Goal: Information Seeking & Learning: Learn about a topic

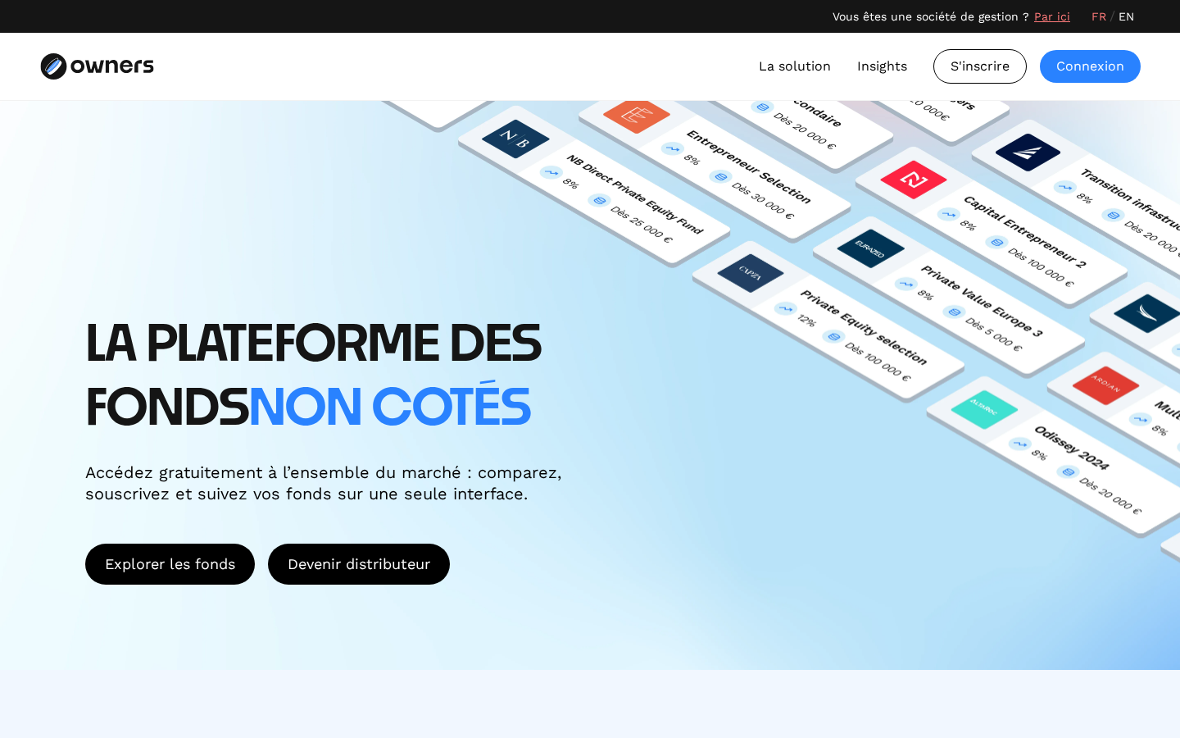
click at [1099, 66] on div "Connexion" at bounding box center [1090, 66] width 101 height 33
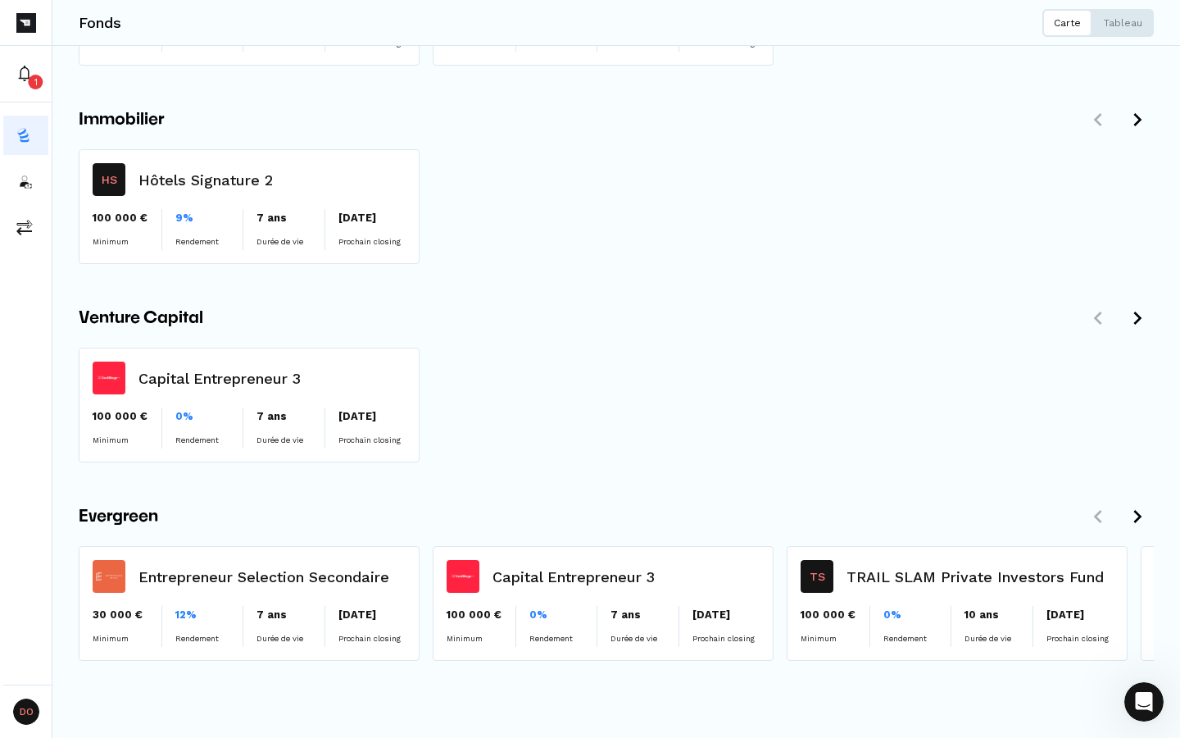
click at [558, 308] on div "Venture Capital" at bounding box center [616, 318] width 1075 height 33
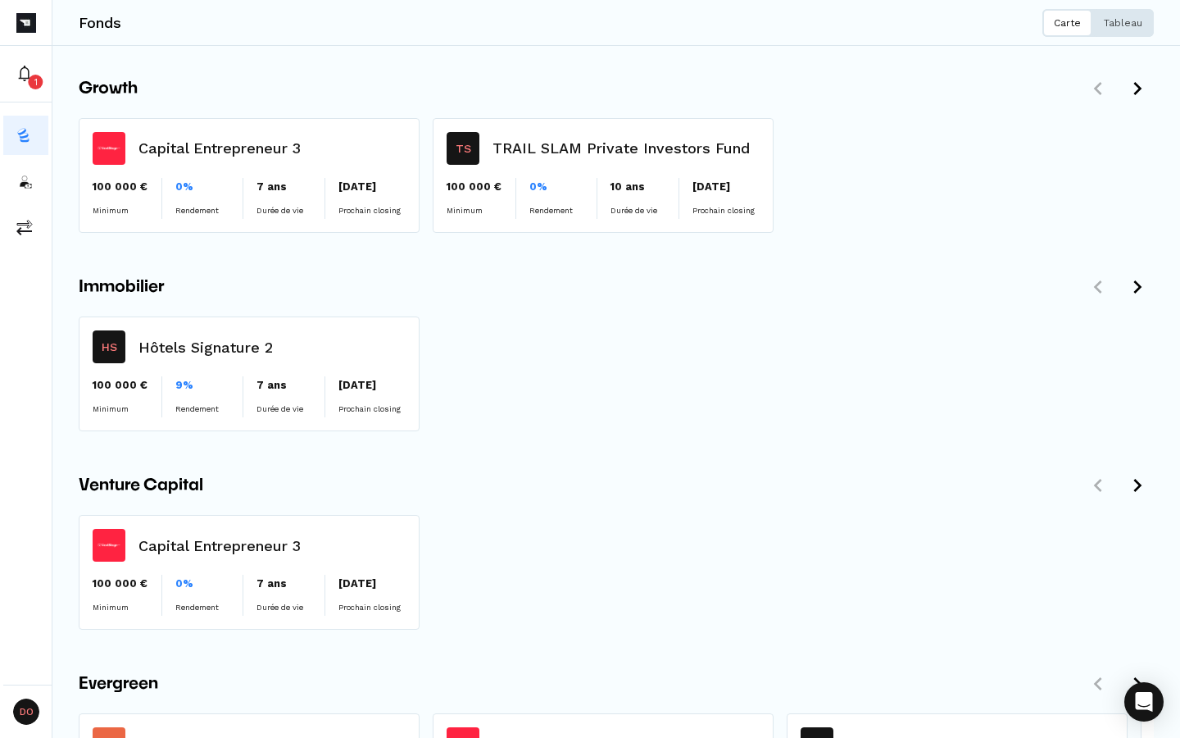
click at [1122, 23] on p "Tableau" at bounding box center [1123, 22] width 39 height 13
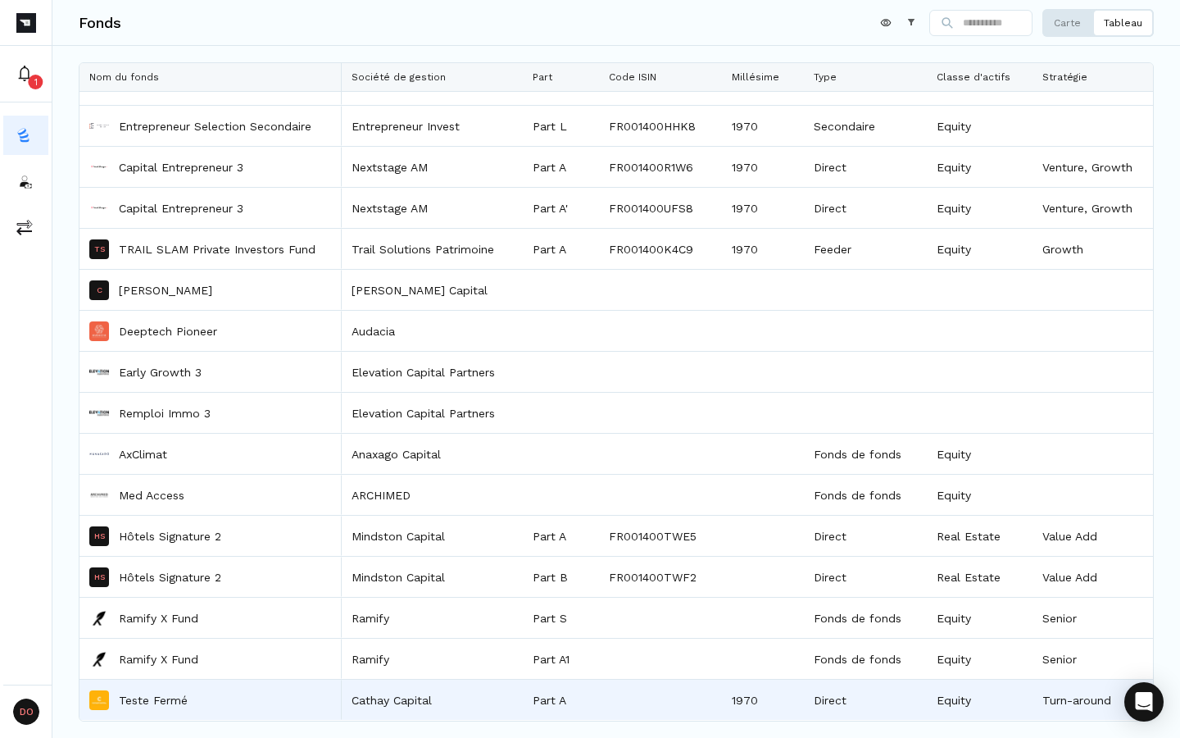
click at [157, 699] on p "Teste Fermé" at bounding box center [153, 700] width 69 height 16
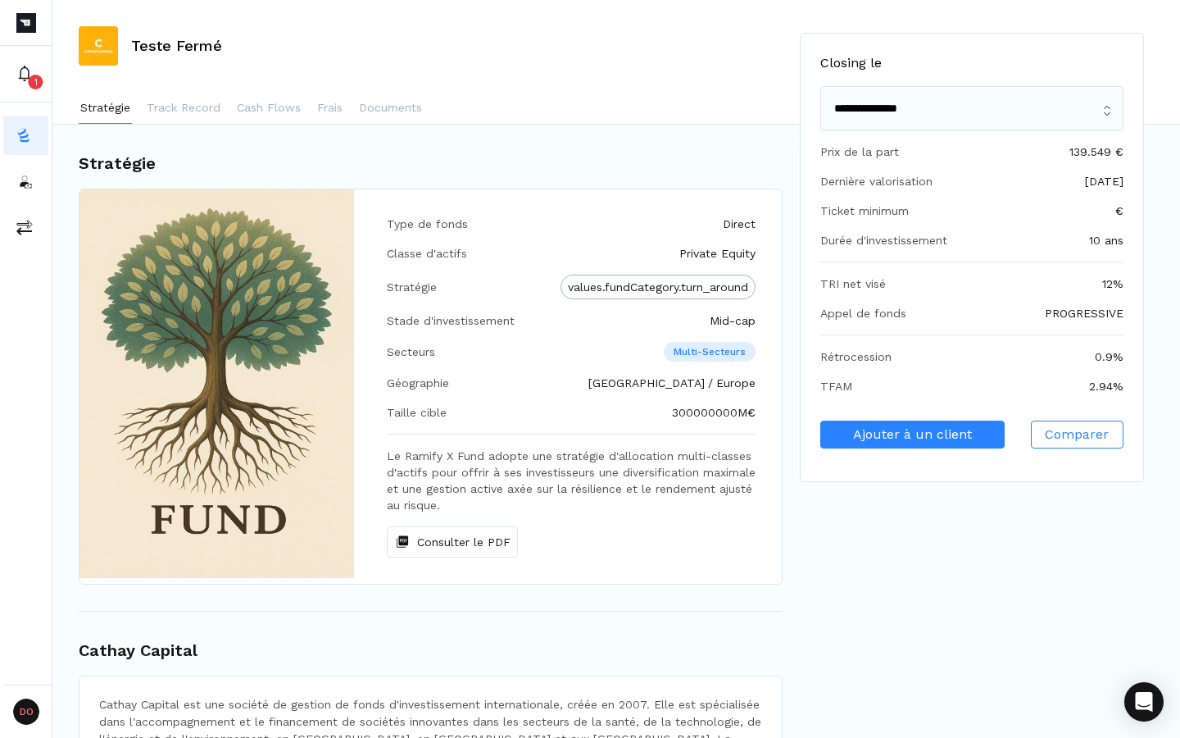
click at [419, 414] on div "Taille cible" at bounding box center [417, 412] width 60 height 16
copy div "Taille cible"
click at [467, 443] on div "Type de fonds Direct Classe d'actifs Private Equity Stratégie values.fundCatego…" at bounding box center [571, 386] width 421 height 394
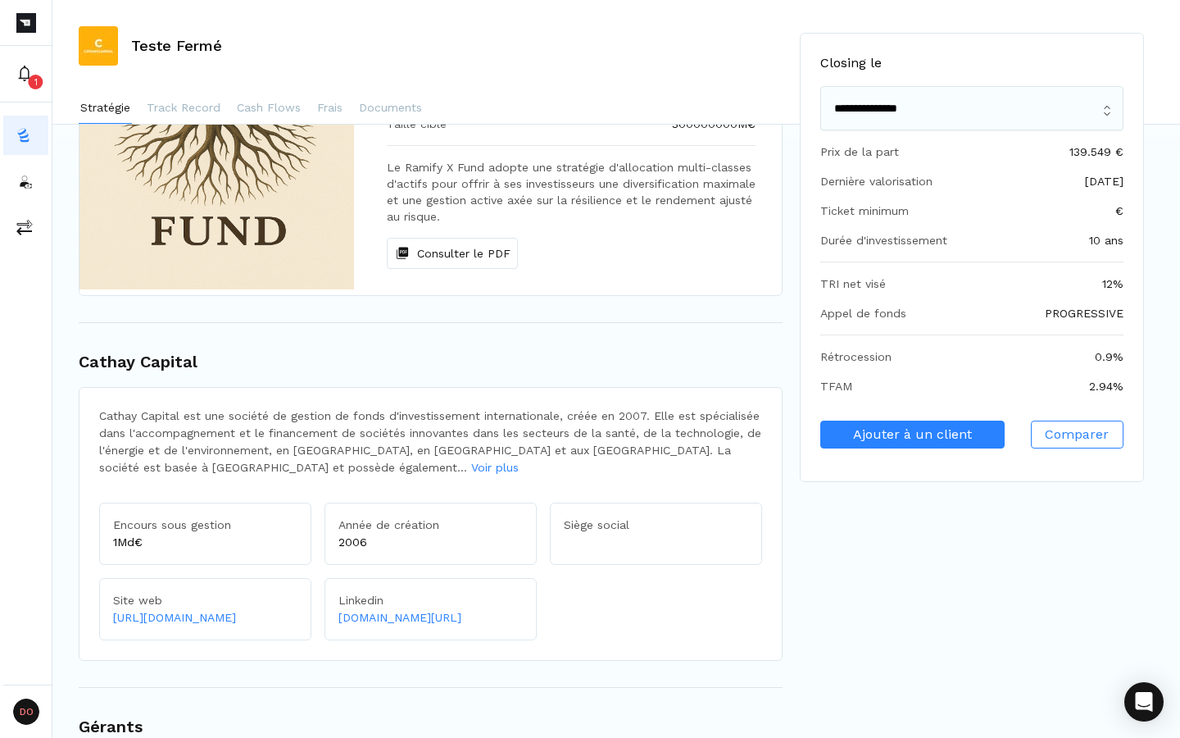
scroll to position [25, 0]
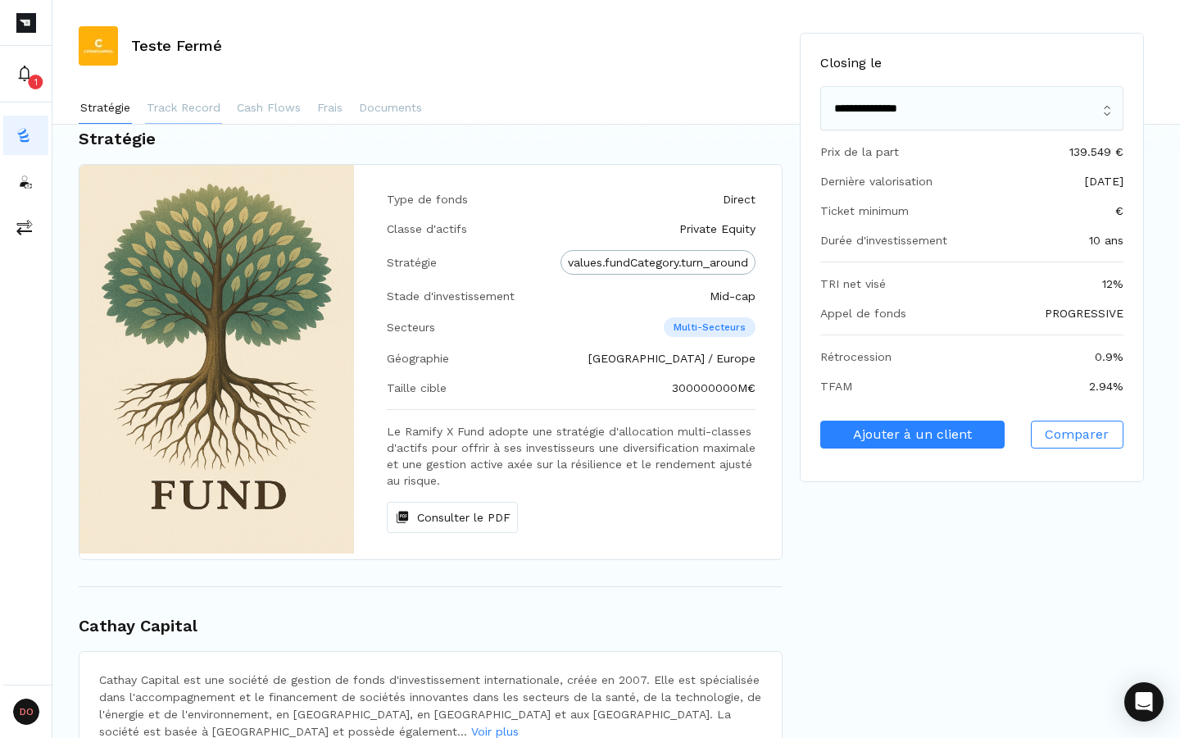
click at [194, 102] on p "Track Record" at bounding box center [184, 107] width 74 height 16
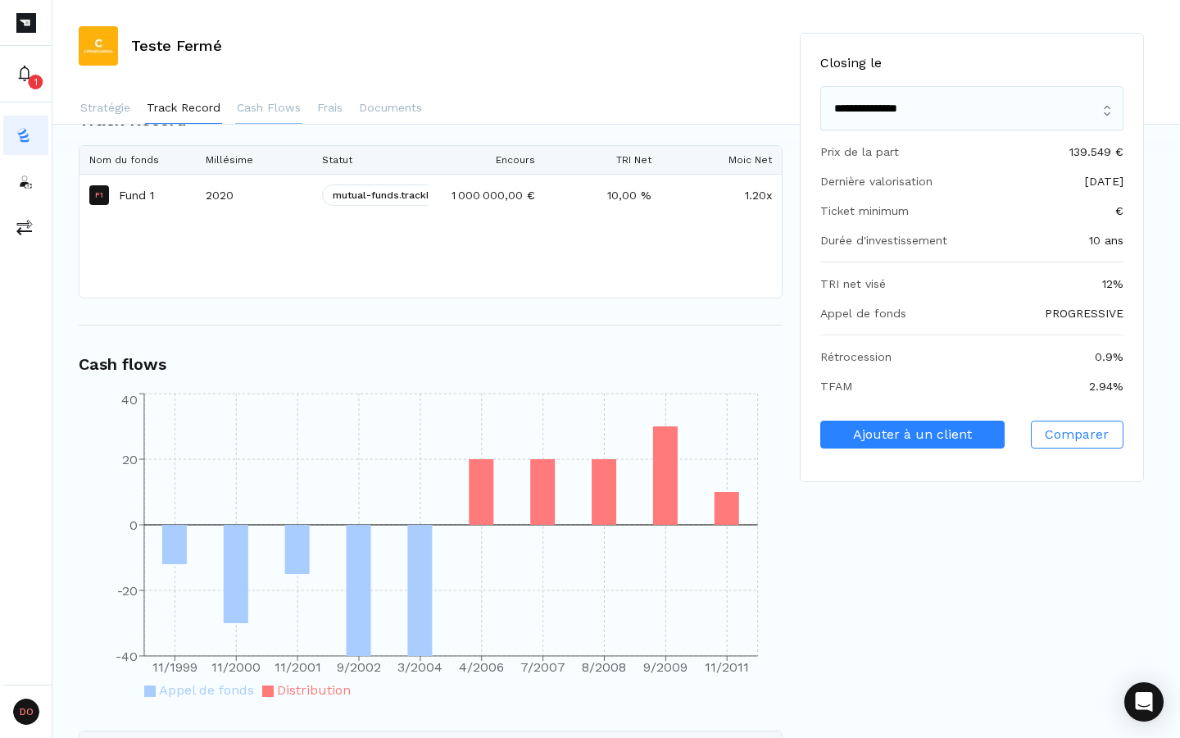
click at [245, 106] on p "Cash Flows" at bounding box center [269, 107] width 64 height 16
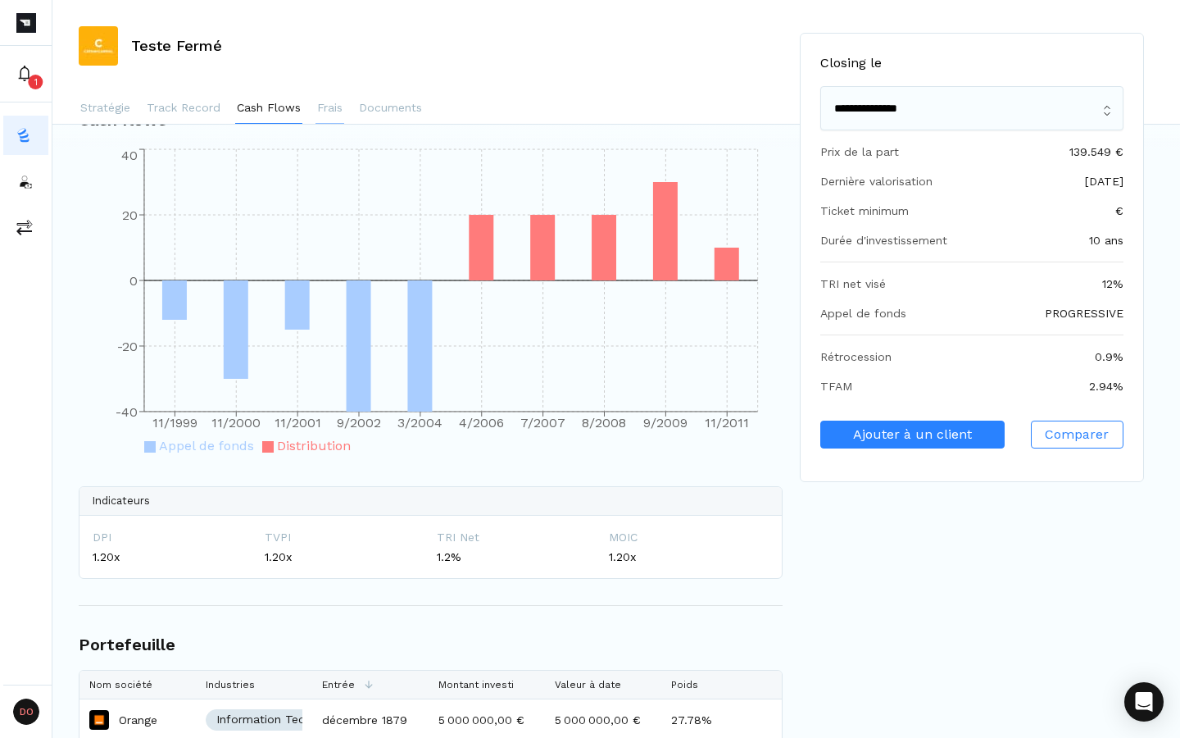
click at [317, 110] on p "Frais" at bounding box center [329, 107] width 25 height 16
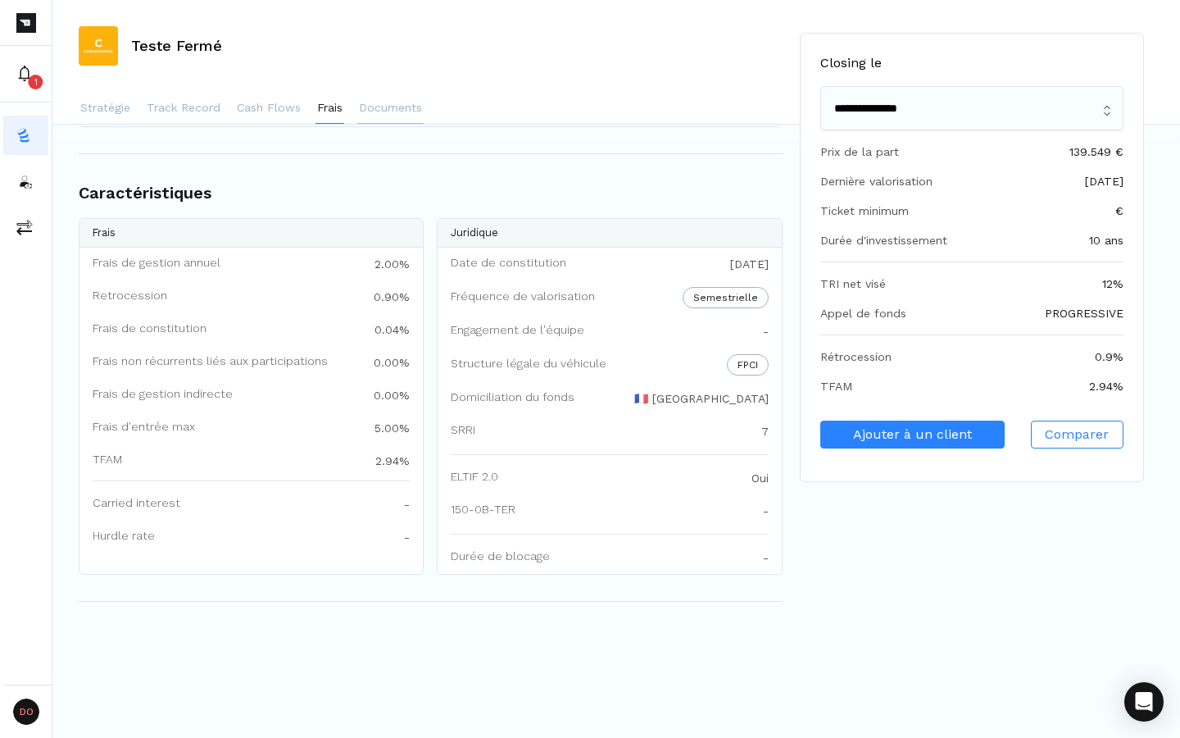
click at [382, 111] on p "Documents" at bounding box center [390, 107] width 63 height 16
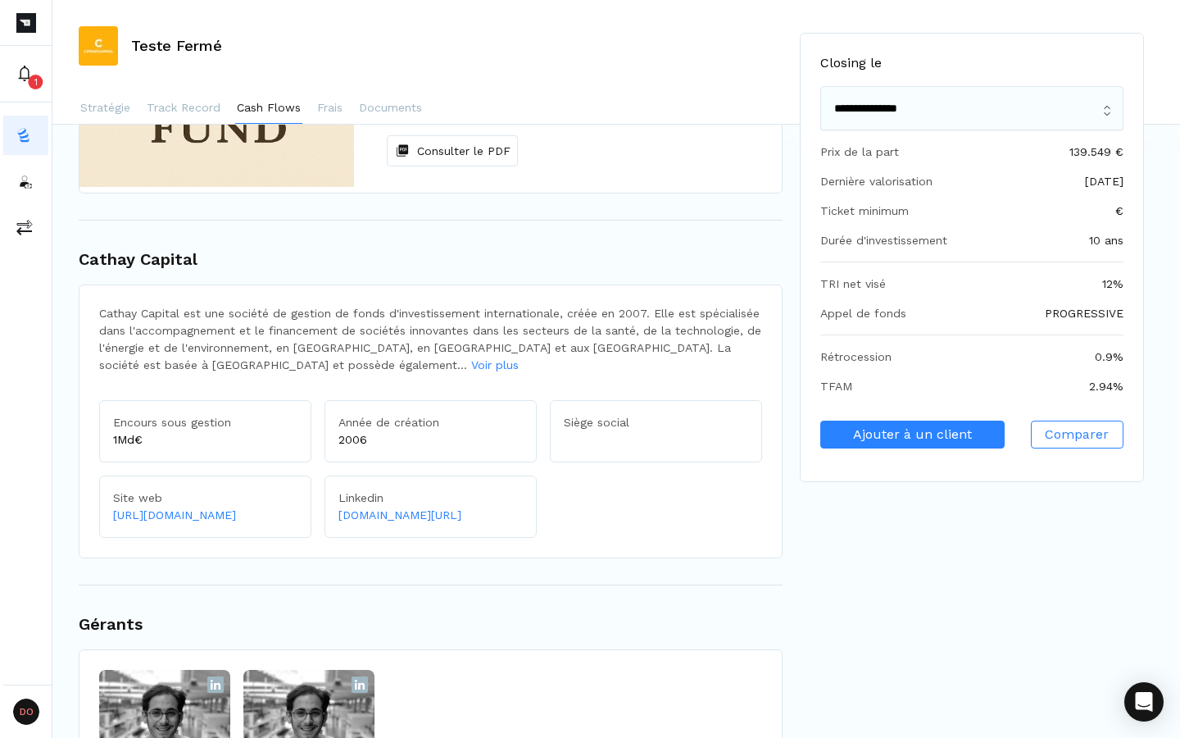
scroll to position [0, 0]
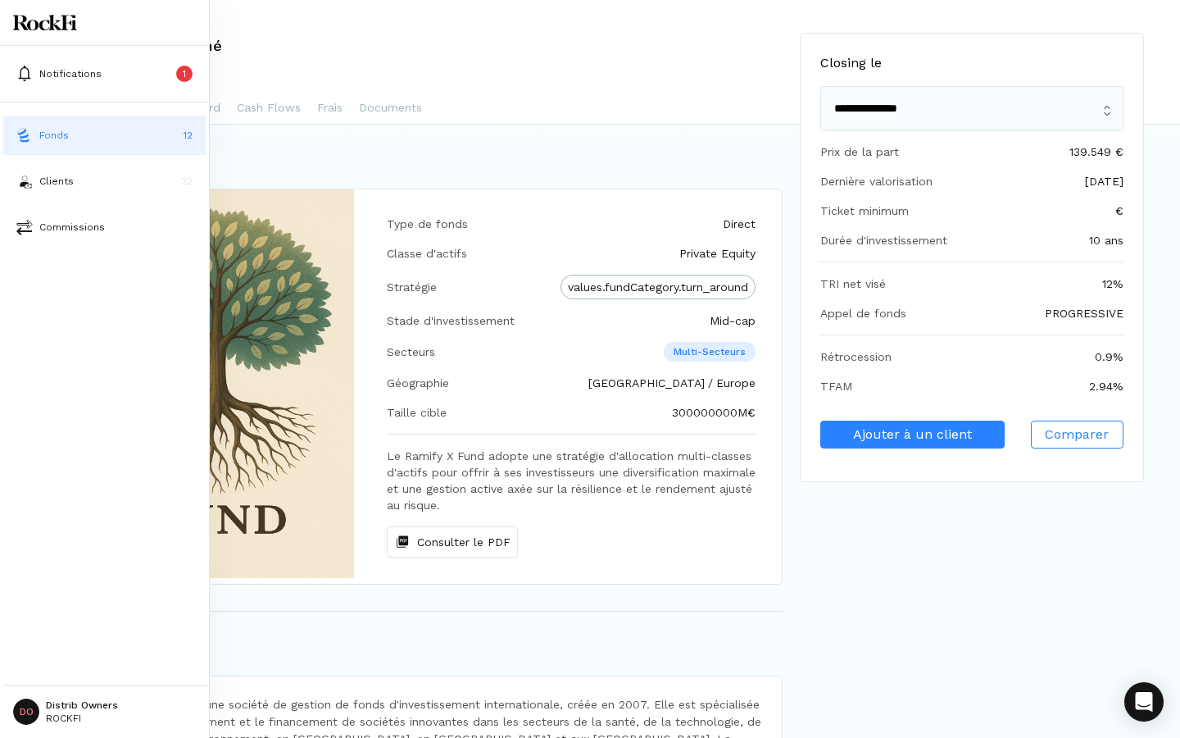
click at [47, 26] on img at bounding box center [45, 23] width 64 height 16
click at [57, 144] on button "Fonds 12" at bounding box center [104, 135] width 202 height 39
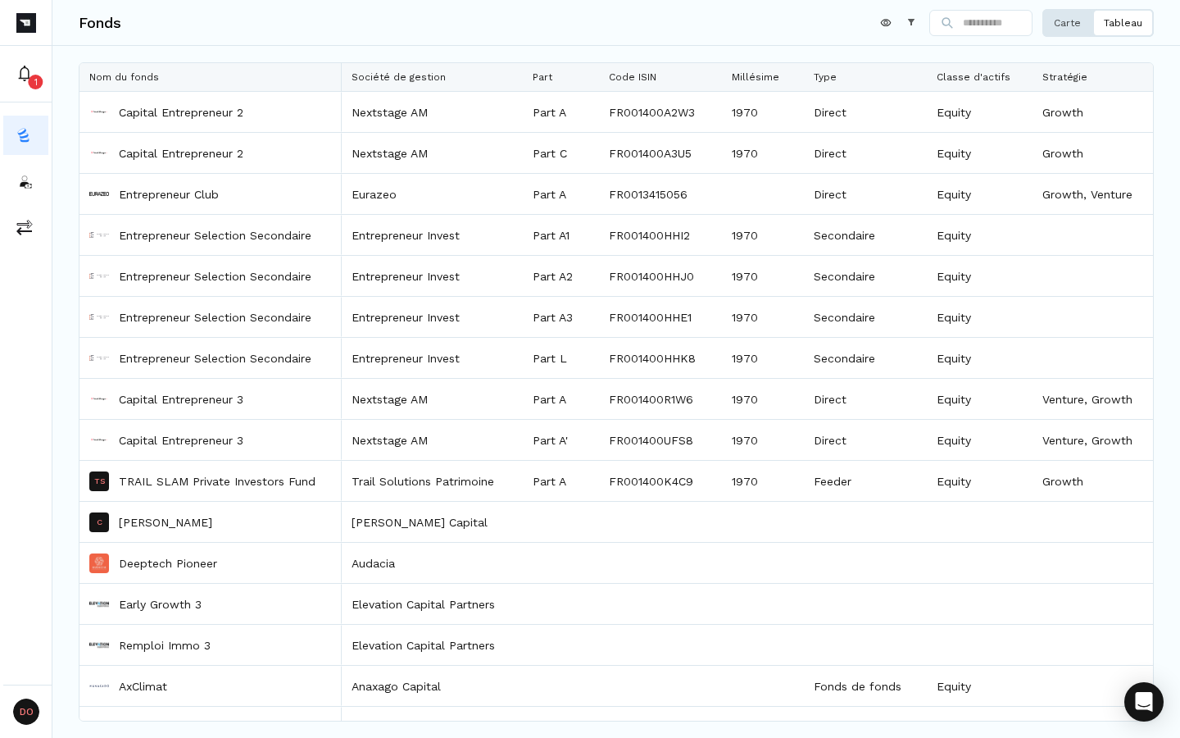
click at [1061, 19] on p "Carte" at bounding box center [1067, 22] width 27 height 13
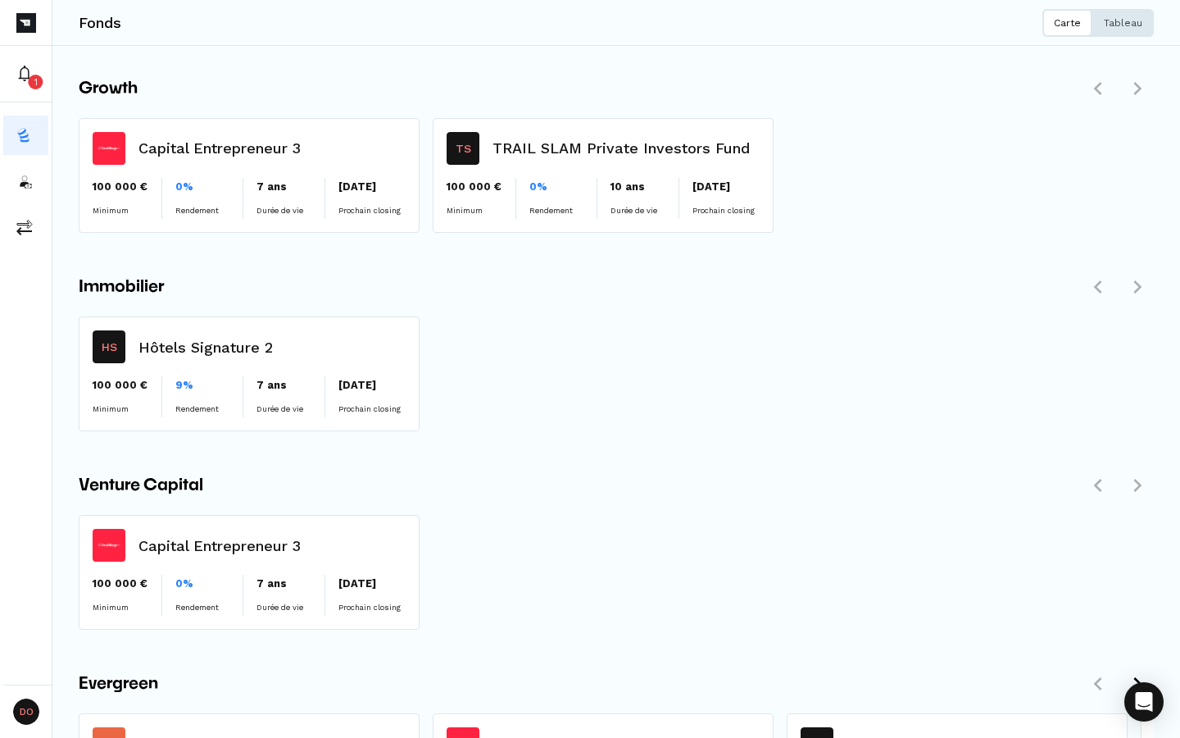
click at [1142, 26] on p "Tableau" at bounding box center [1123, 22] width 39 height 13
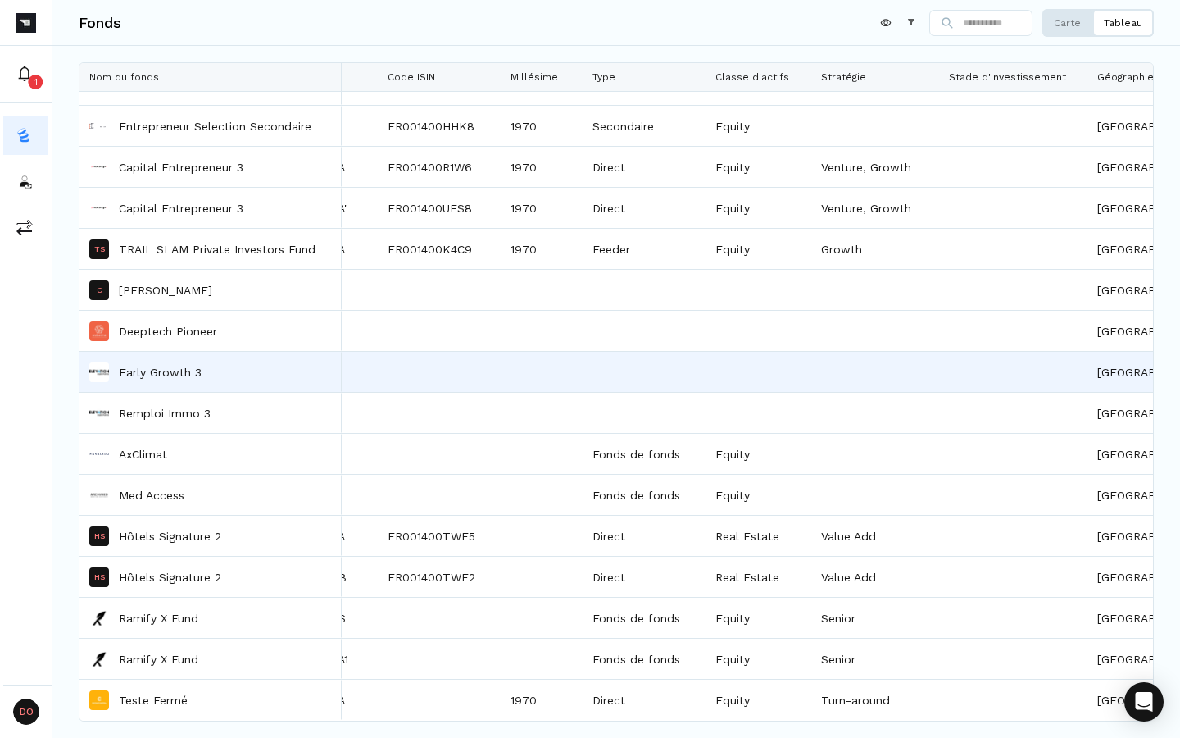
scroll to position [0, 305]
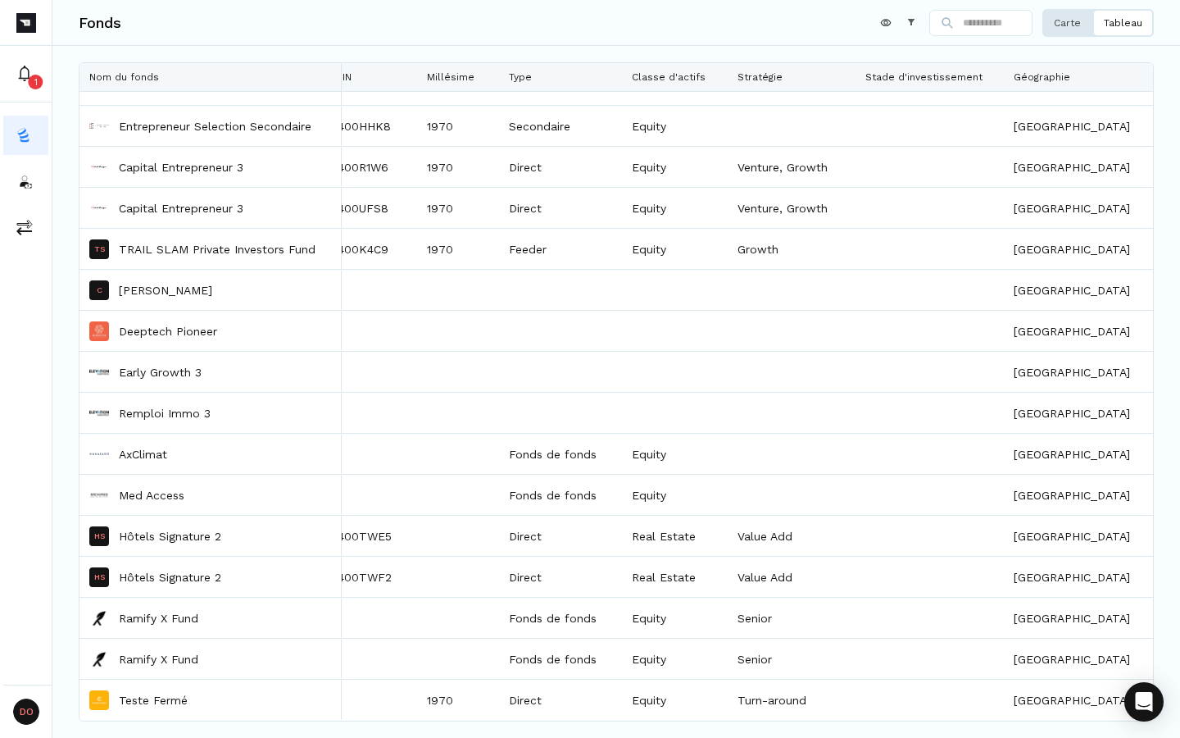
click at [1075, 20] on p "Carte" at bounding box center [1067, 22] width 27 height 13
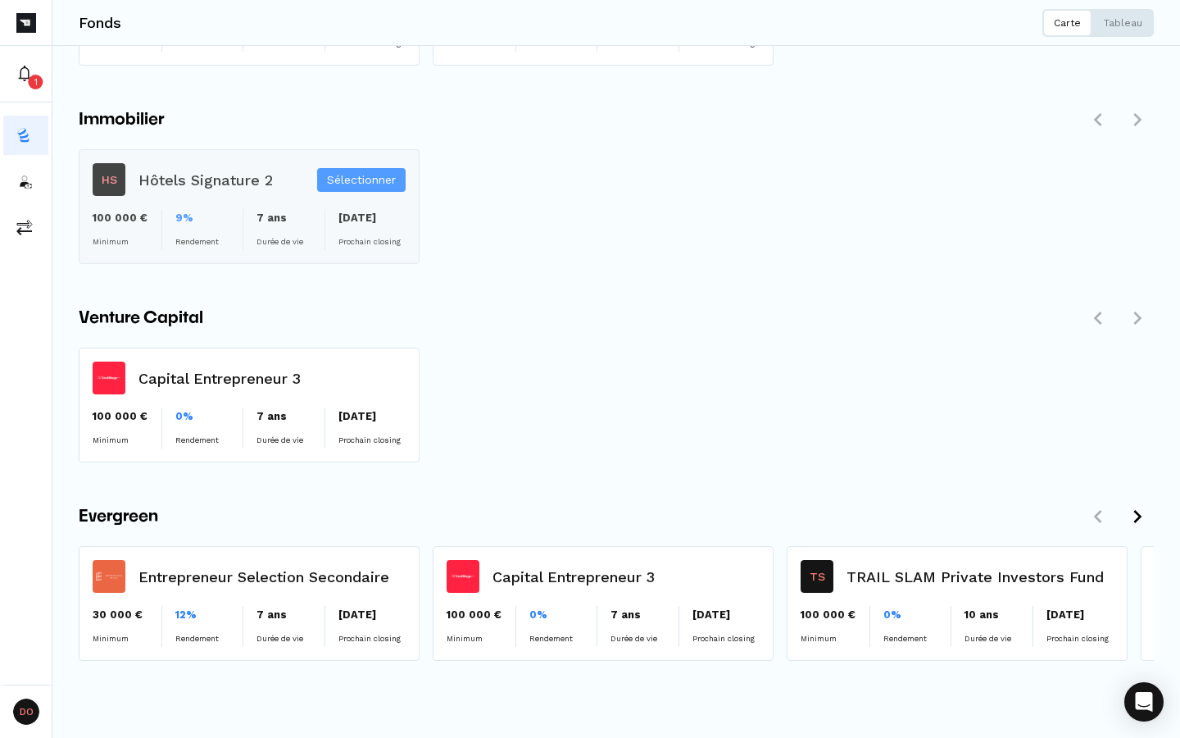
scroll to position [0, 0]
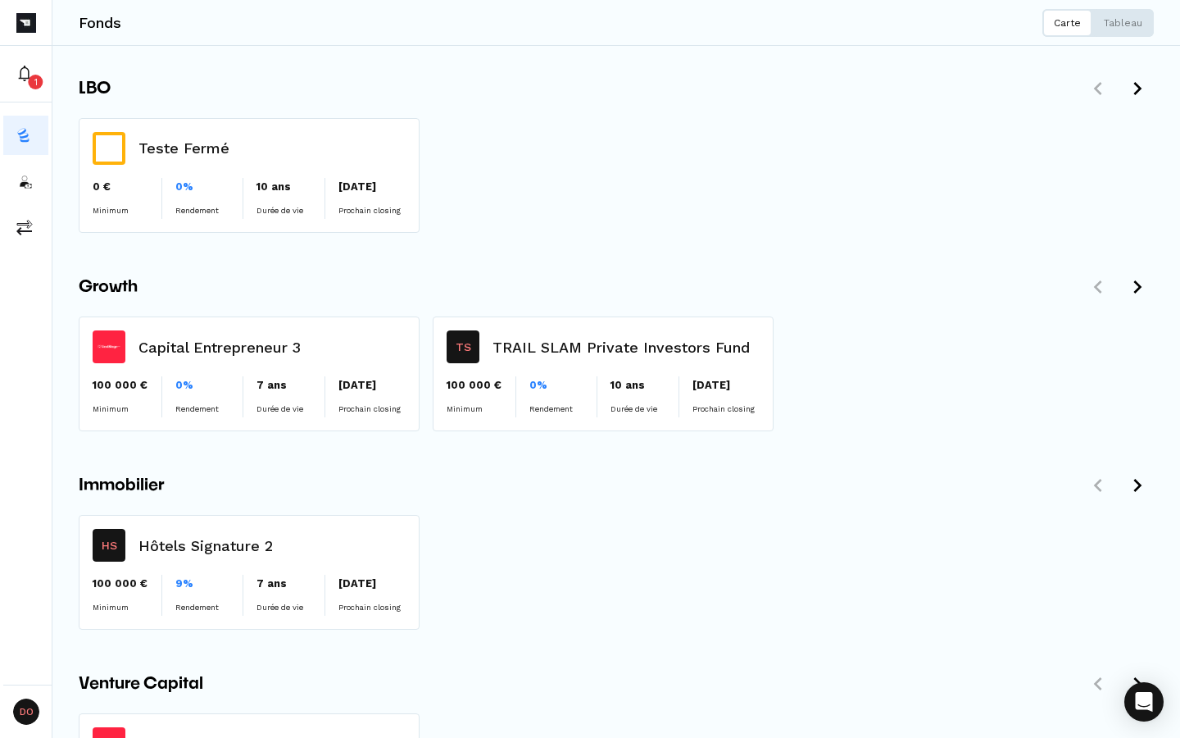
click at [575, 140] on div "Teste Fermé 0 € Minimum 0% Rendement 10 ans Durée de vie [DATE] Prochain closin…" at bounding box center [616, 182] width 1075 height 128
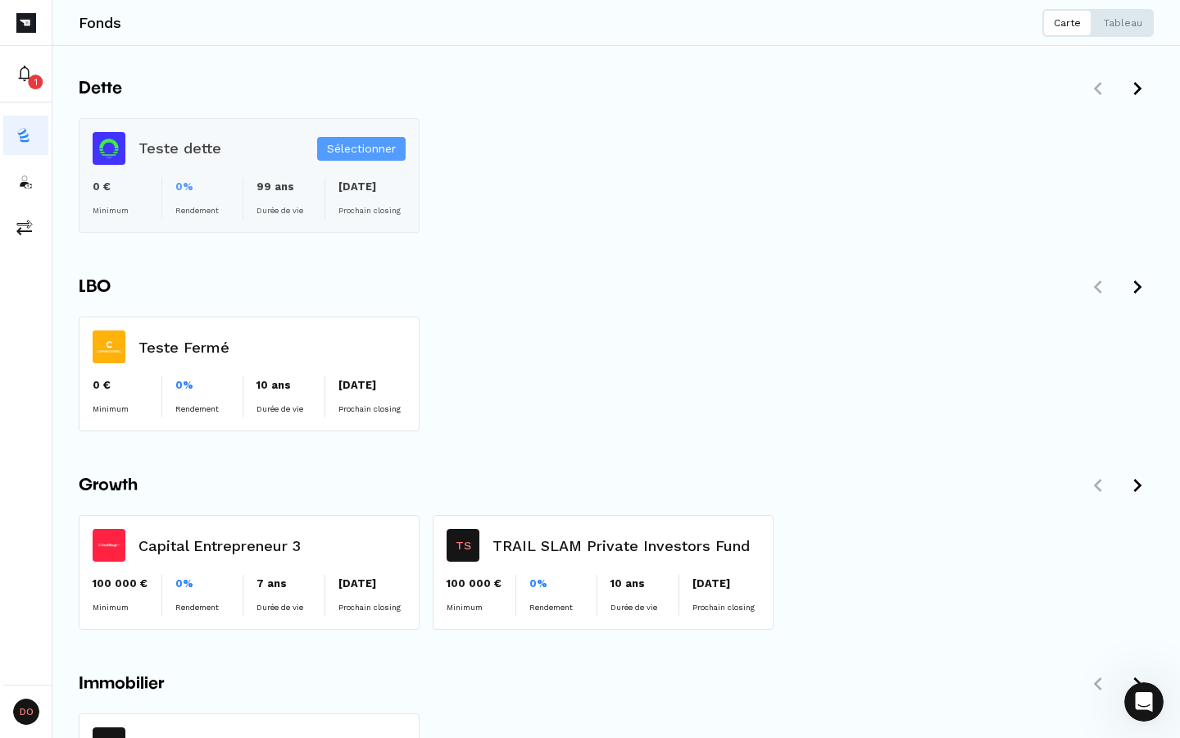
click at [203, 154] on div "Sélectionner" at bounding box center [249, 175] width 339 height 113
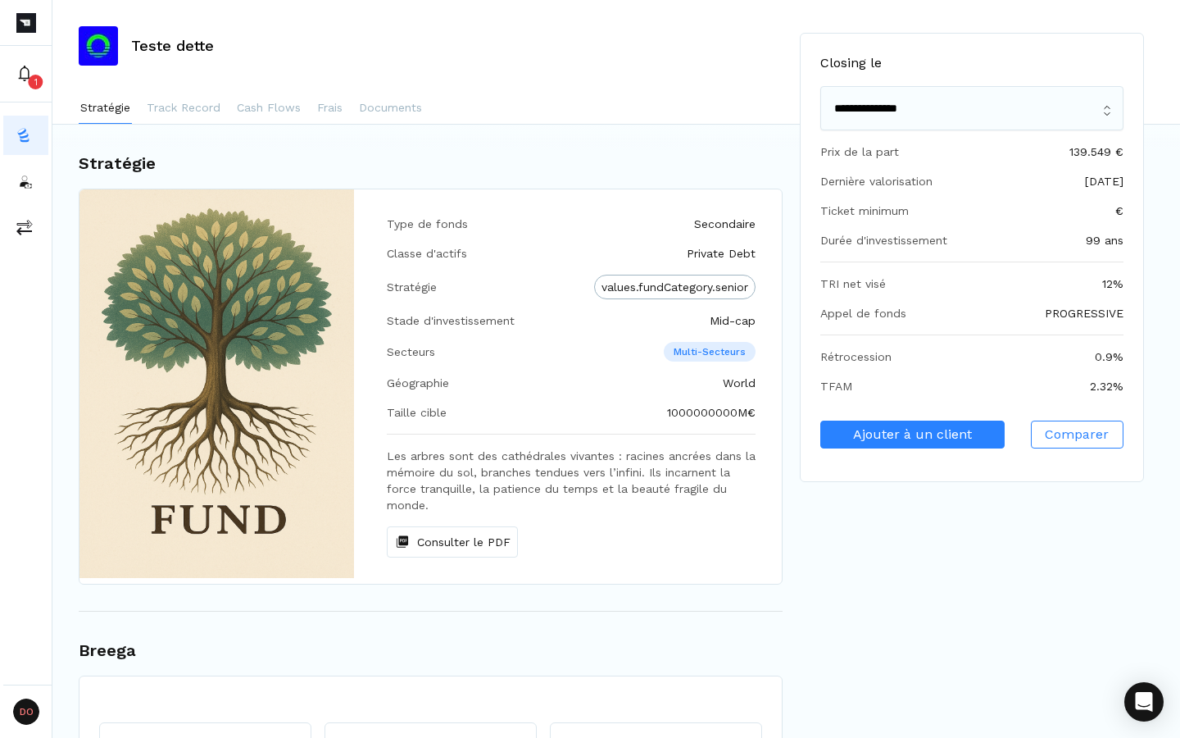
click at [387, 430] on div "Type de fonds Secondaire Classe d'actifs Private Debt Stratégie values.fundCate…" at bounding box center [571, 386] width 421 height 394
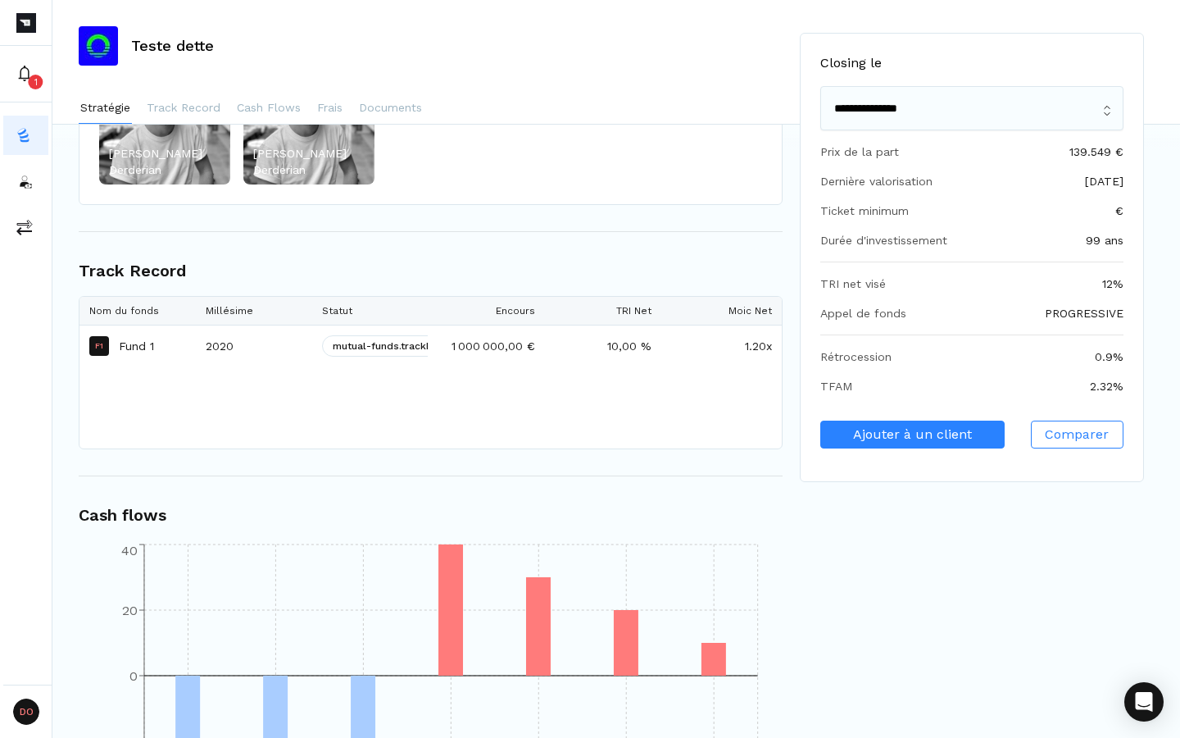
scroll to position [954, 0]
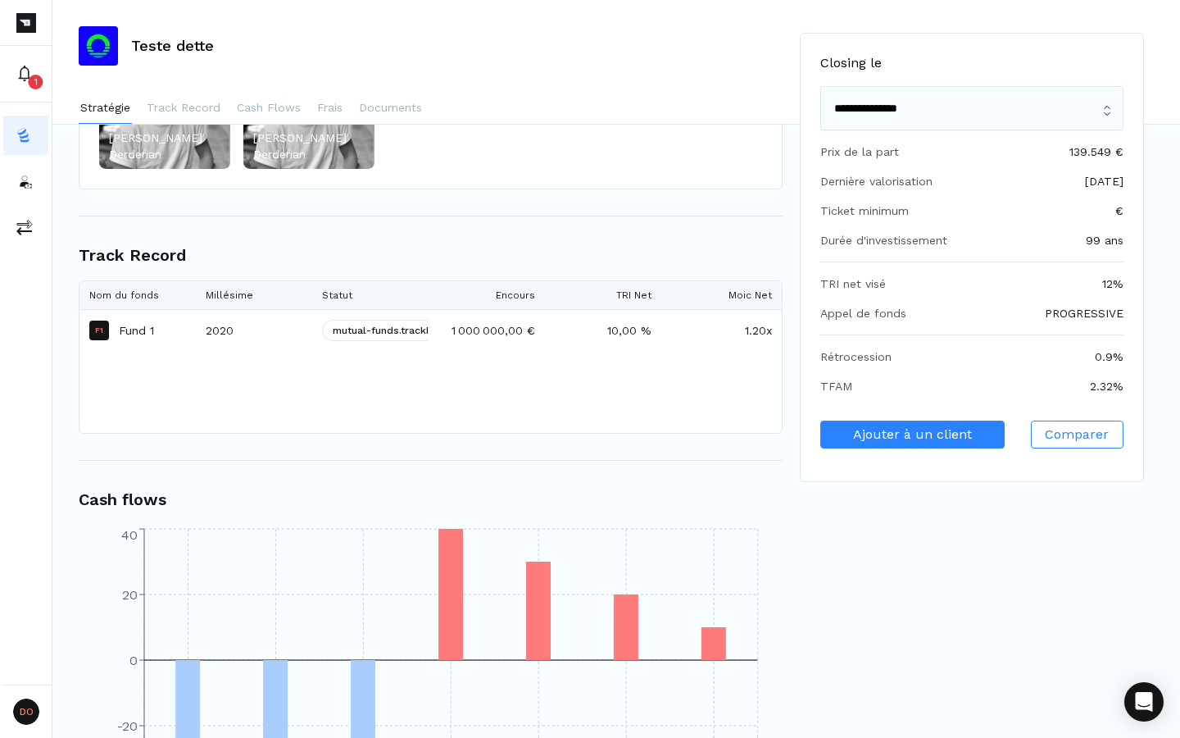
click at [427, 291] on div at bounding box center [428, 295] width 7 height 28
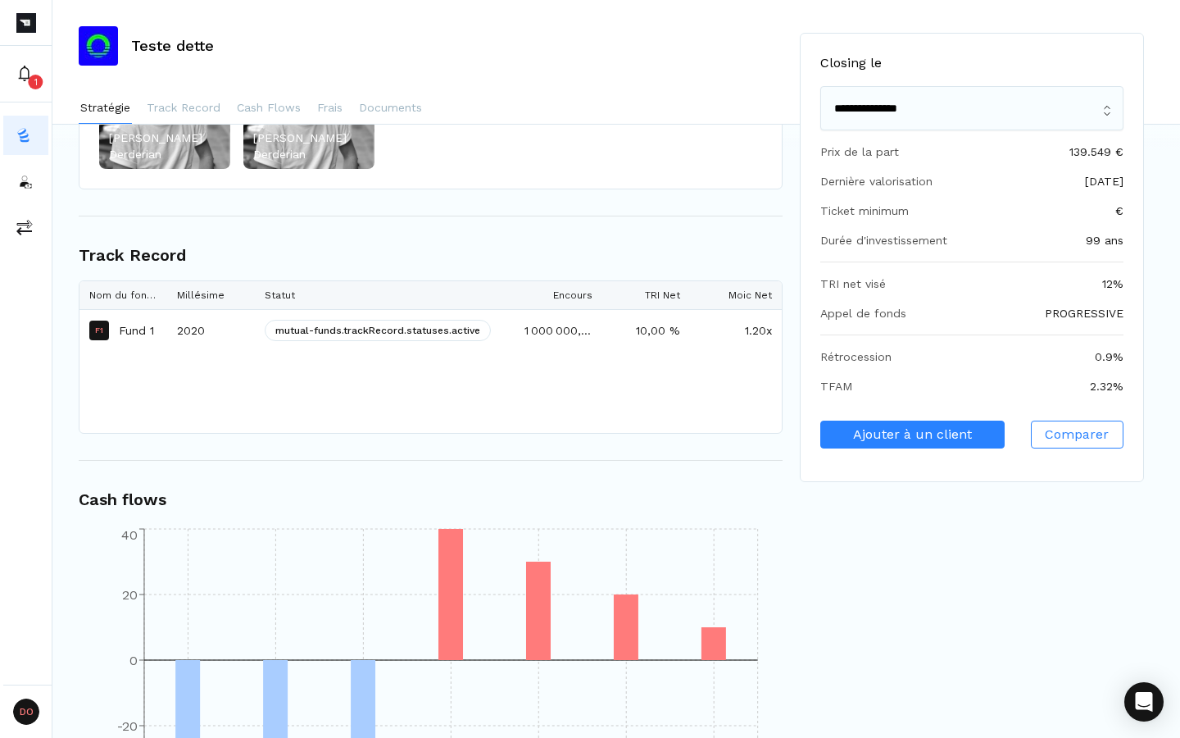
click at [511, 290] on div at bounding box center [514, 295] width 7 height 28
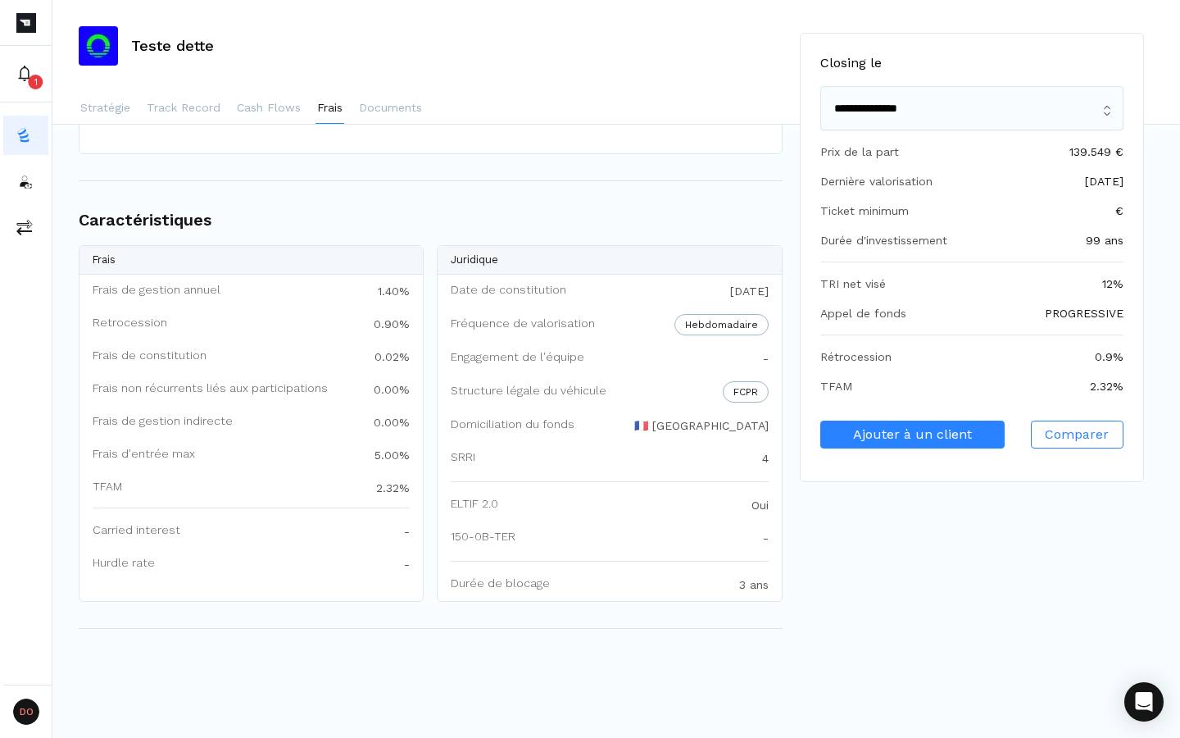
scroll to position [2015, 0]
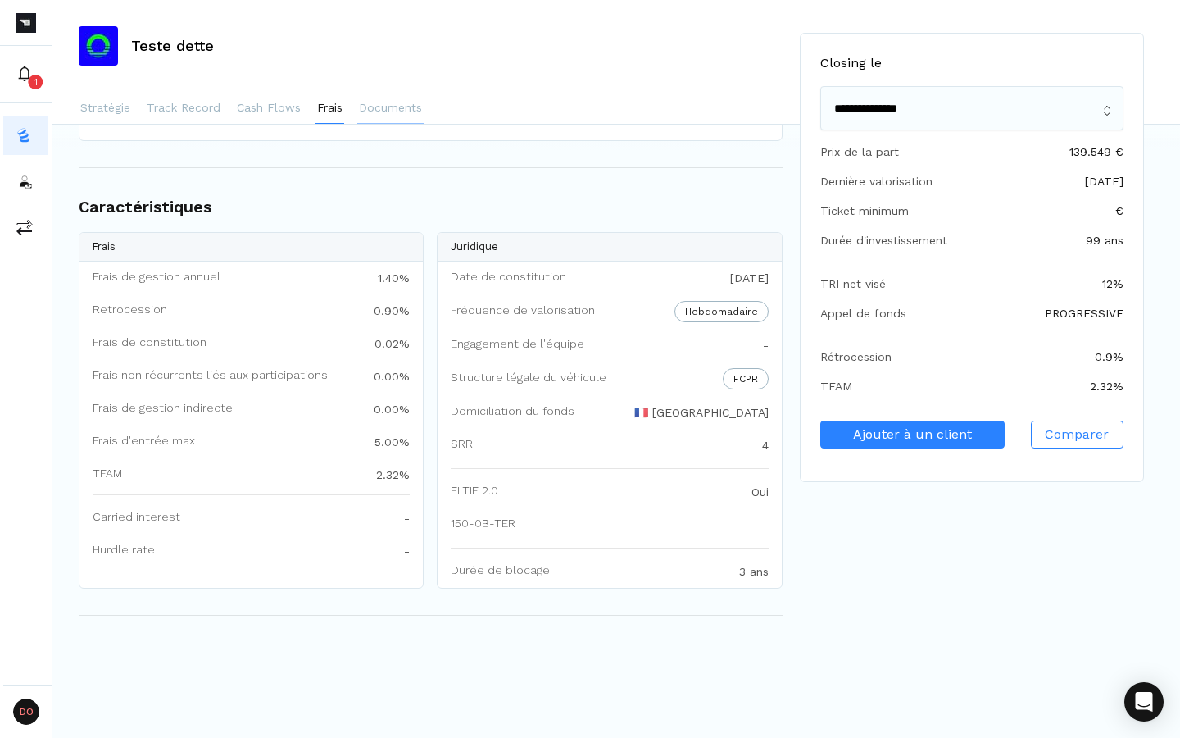
click at [382, 111] on p "Documents" at bounding box center [390, 107] width 63 height 16
click at [325, 105] on p "Frais" at bounding box center [329, 107] width 25 height 16
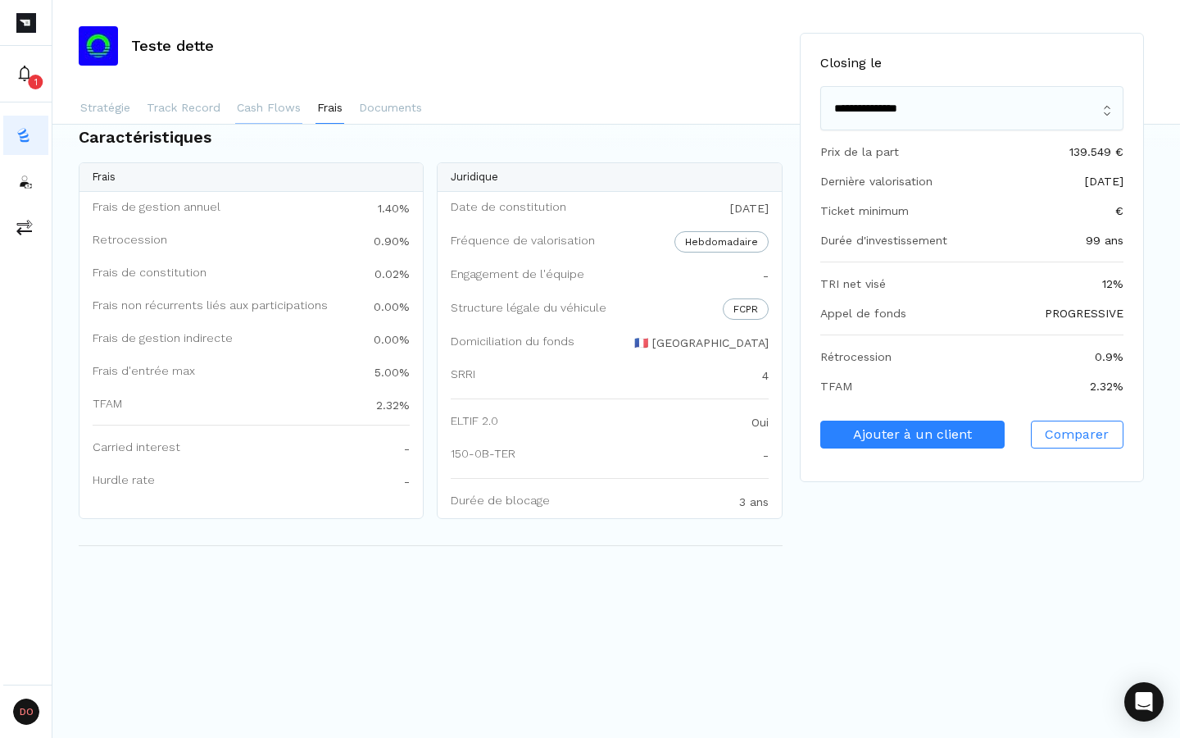
click at [281, 109] on p "Cash Flows" at bounding box center [269, 107] width 64 height 16
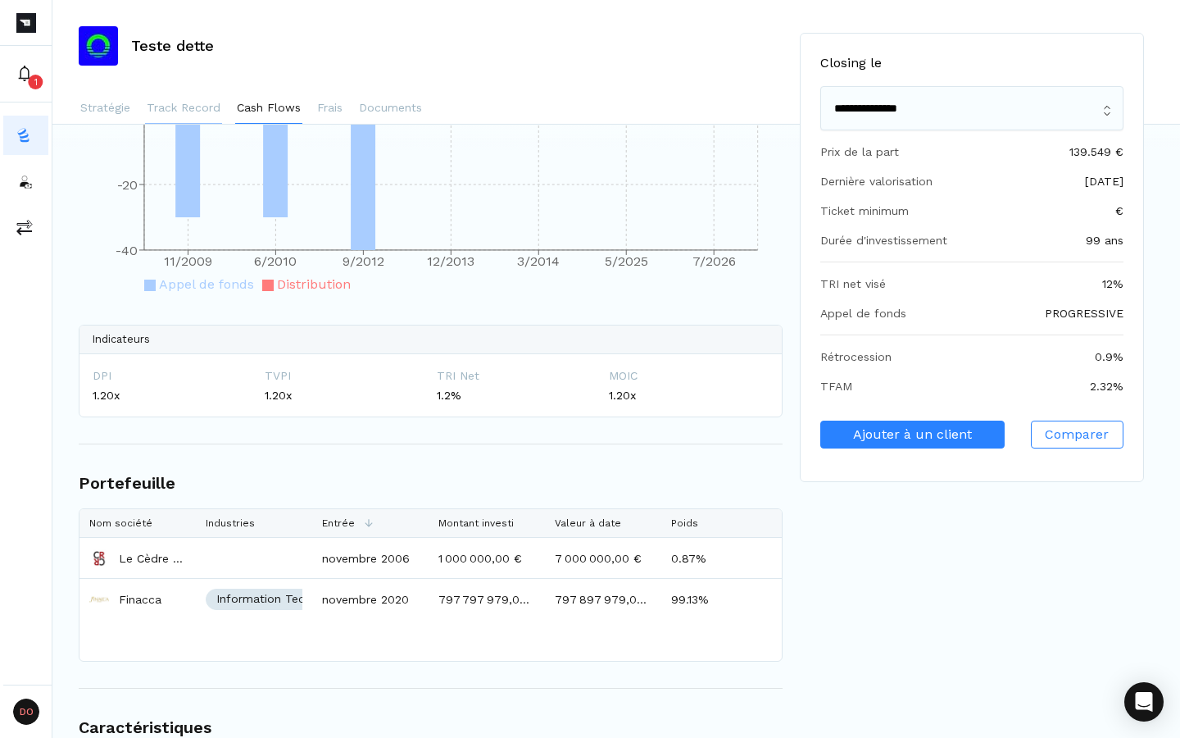
click at [220, 112] on button "Track Record" at bounding box center [183, 108] width 77 height 33
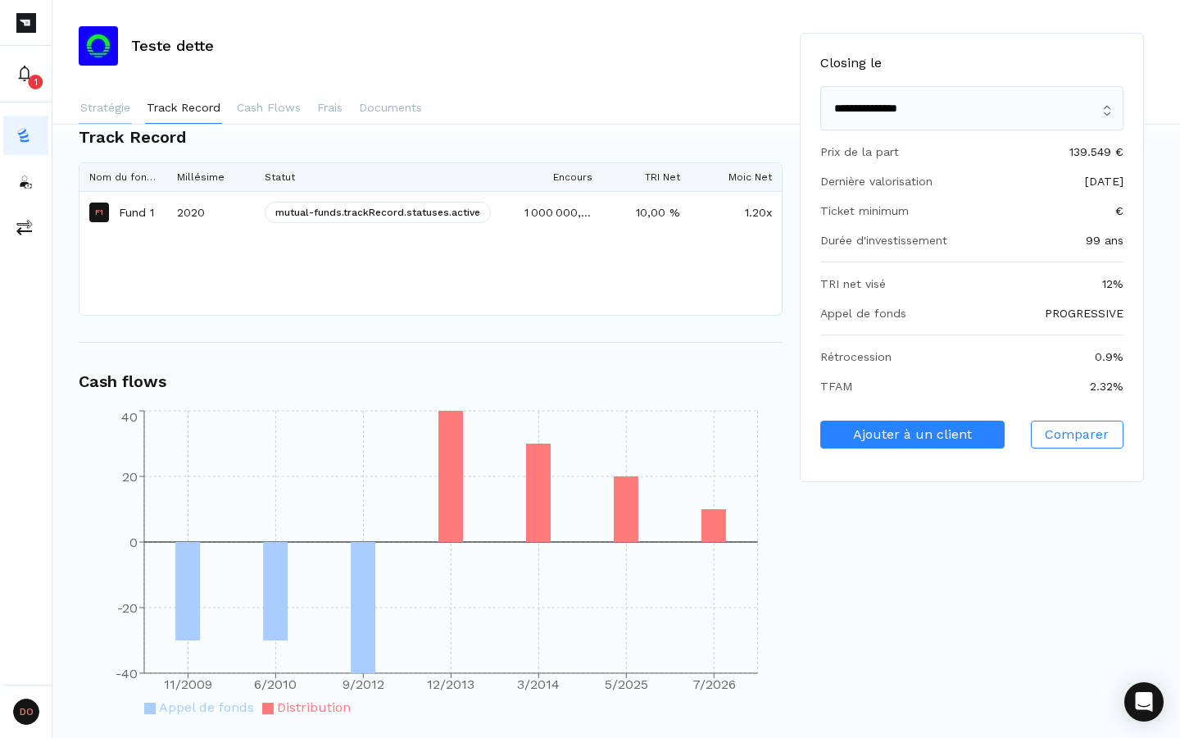
click at [124, 111] on p "Stratégie" at bounding box center [105, 107] width 50 height 16
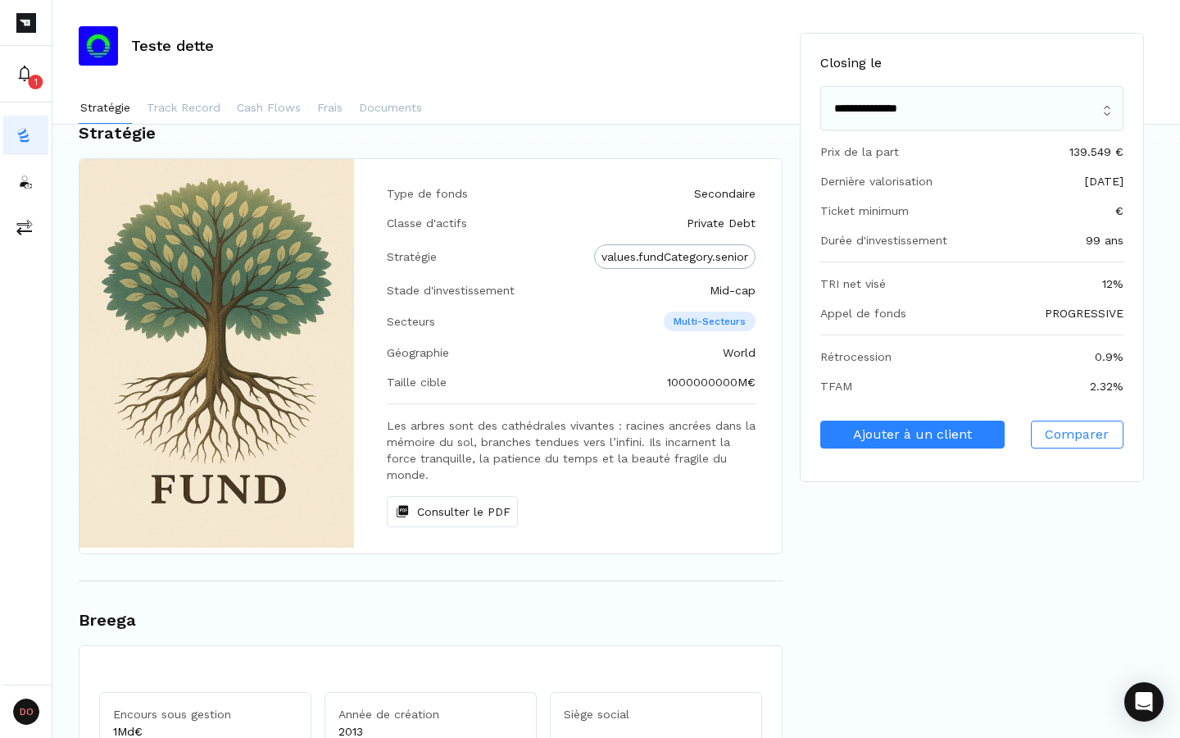
scroll to position [26, 0]
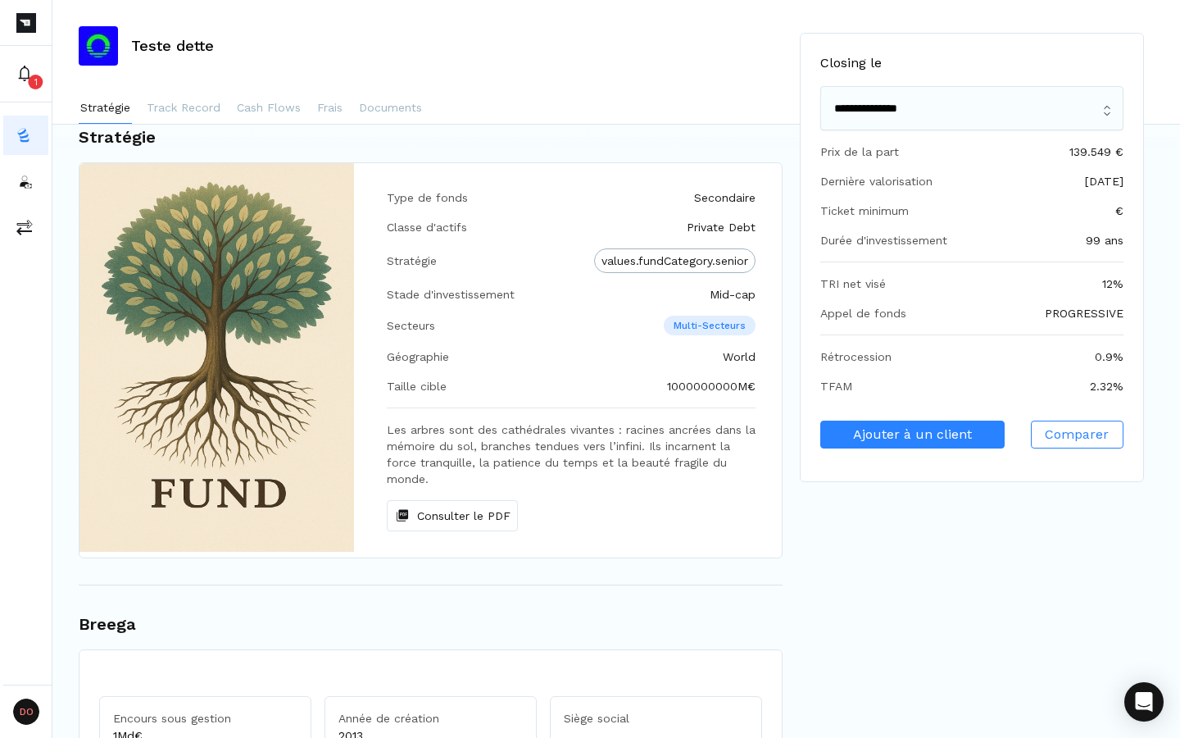
click at [164, 39] on h3 "Teste dette" at bounding box center [172, 46] width 83 height 15
click at [102, 47] on img at bounding box center [98, 45] width 39 height 39
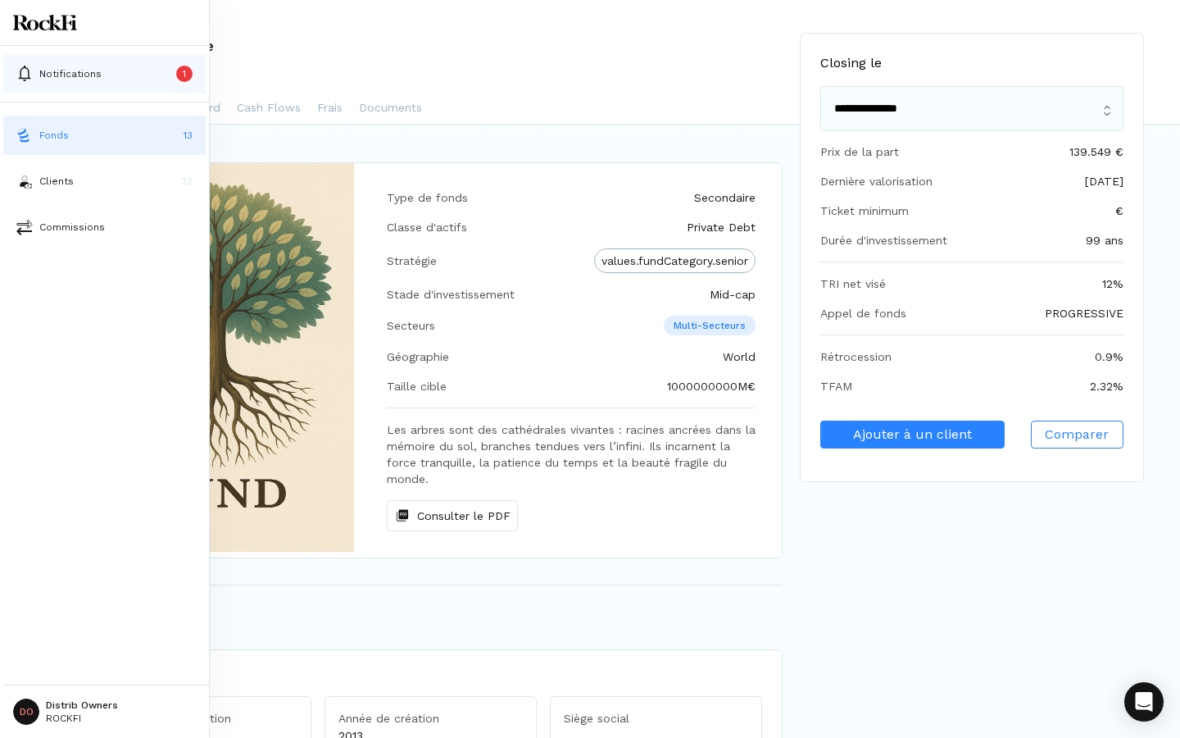
click at [44, 74] on p "Notifications" at bounding box center [70, 73] width 62 height 15
click at [48, 134] on p "Fonds" at bounding box center [54, 135] width 30 height 15
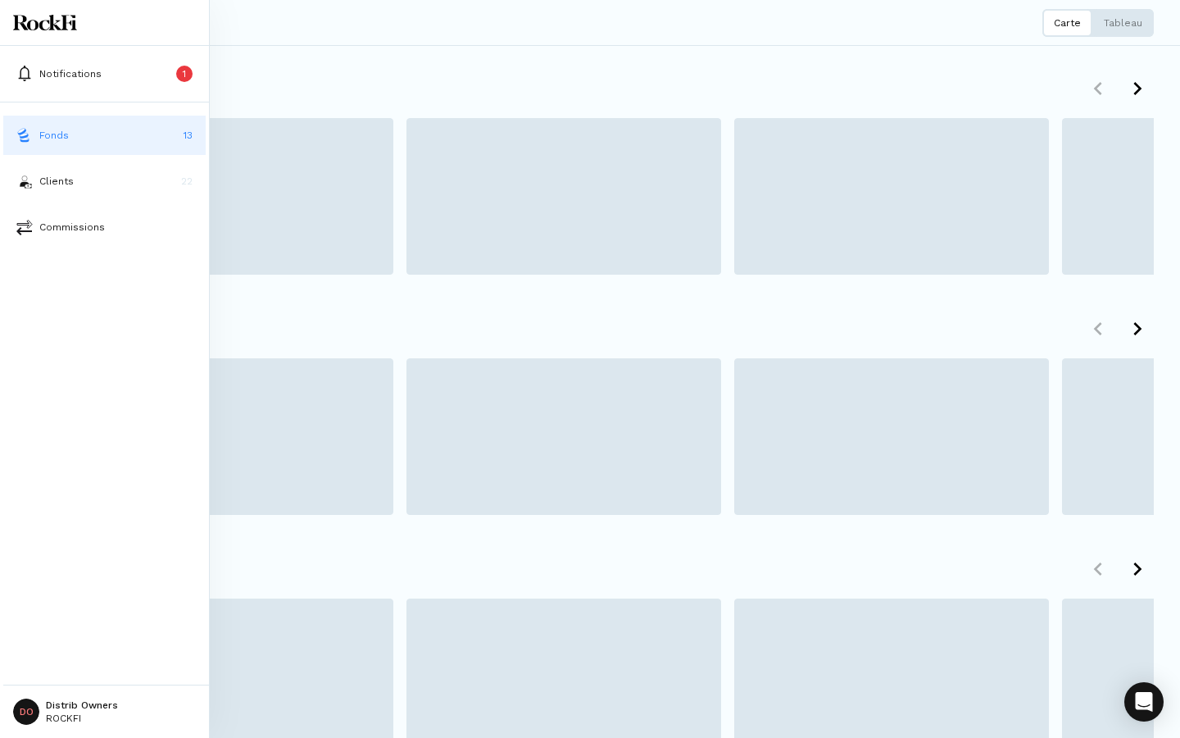
click at [28, 130] on img at bounding box center [24, 135] width 16 height 16
